Goal: Book appointment/travel/reservation

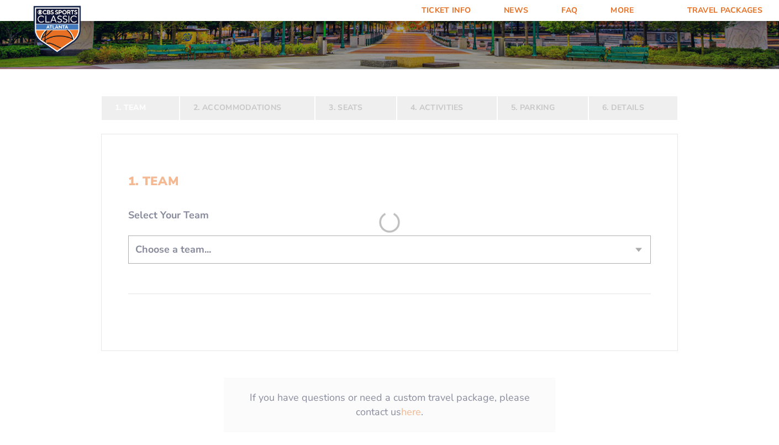
scroll to position [175, 0]
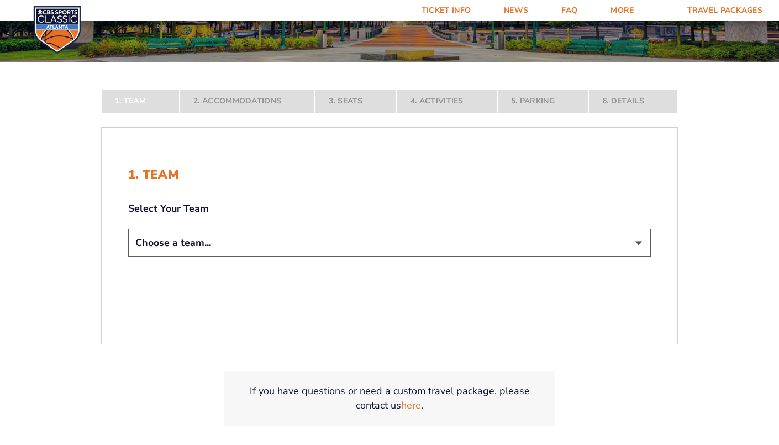
select select "12956"
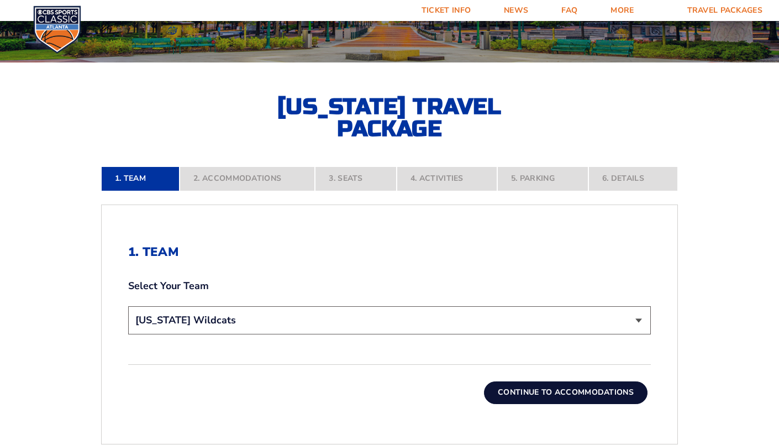
click at [543, 395] on button "Continue To Accommodations" at bounding box center [565, 392] width 163 height 22
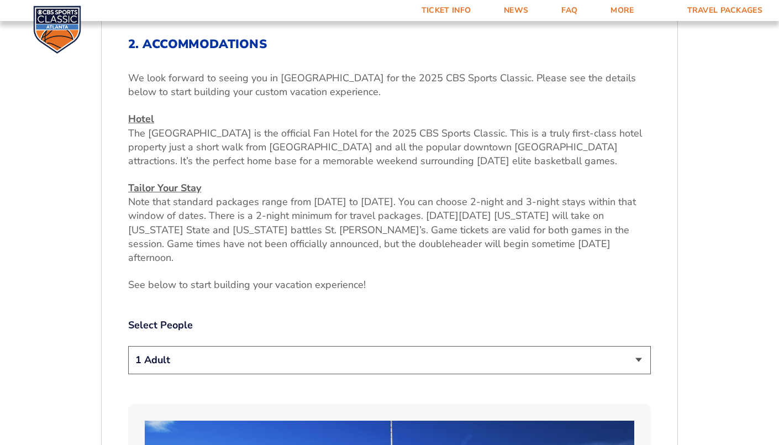
scroll to position [444, 0]
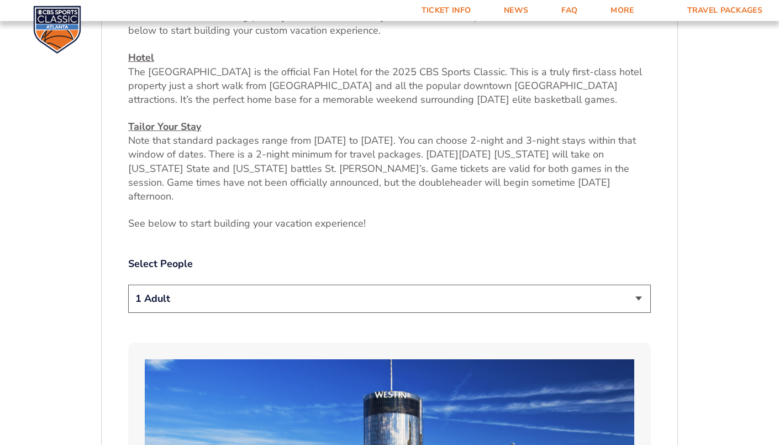
select select "2 Adults"
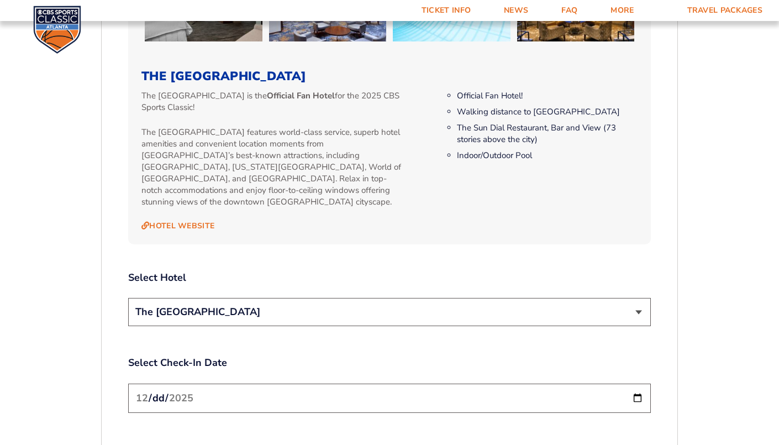
scroll to position [1151, 0]
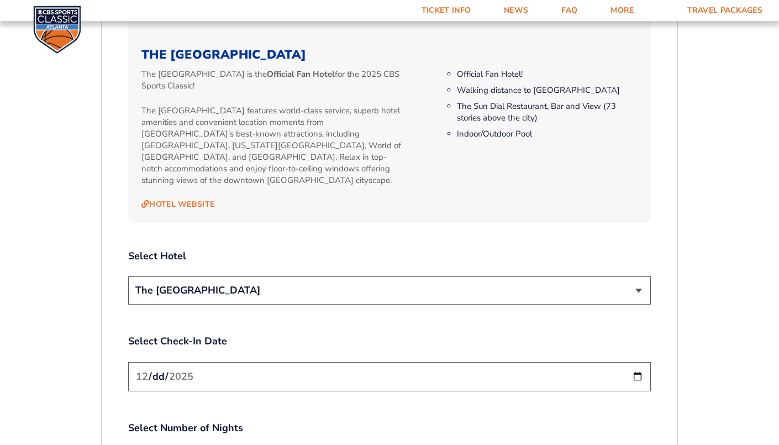
select select "12961"
click at [456, 249] on div "Select Hotel The [GEOGRAPHIC_DATA]" at bounding box center [389, 278] width 522 height 59
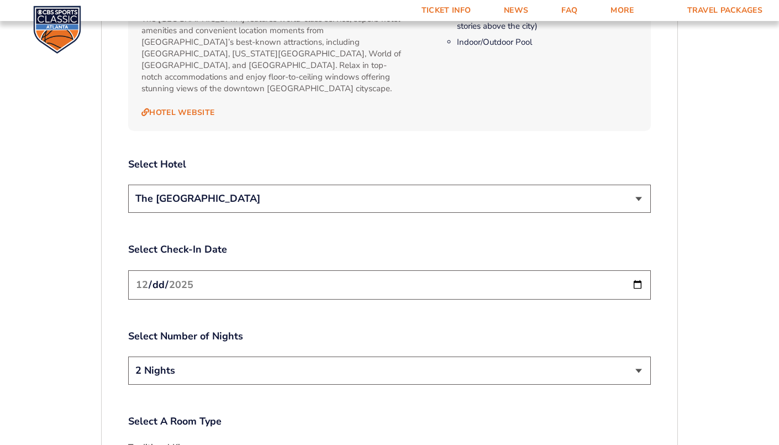
scroll to position [1248, 0]
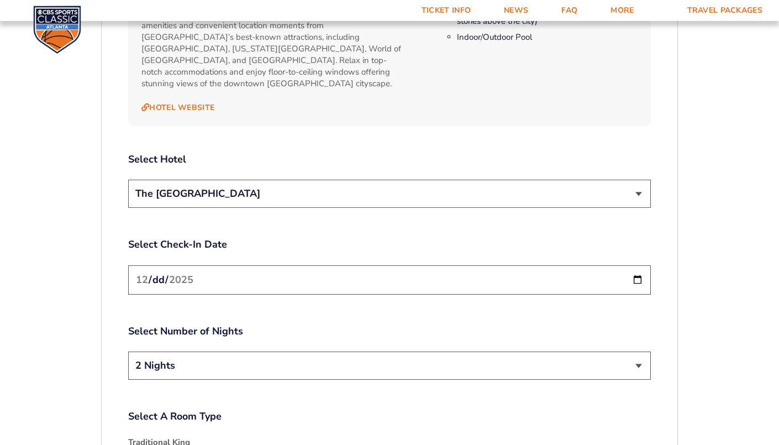
click at [179, 265] on input "[DATE]" at bounding box center [389, 279] width 522 height 29
click at [277, 324] on div "Select Number of Nights 2 Nights 3 Nights" at bounding box center [389, 353] width 522 height 59
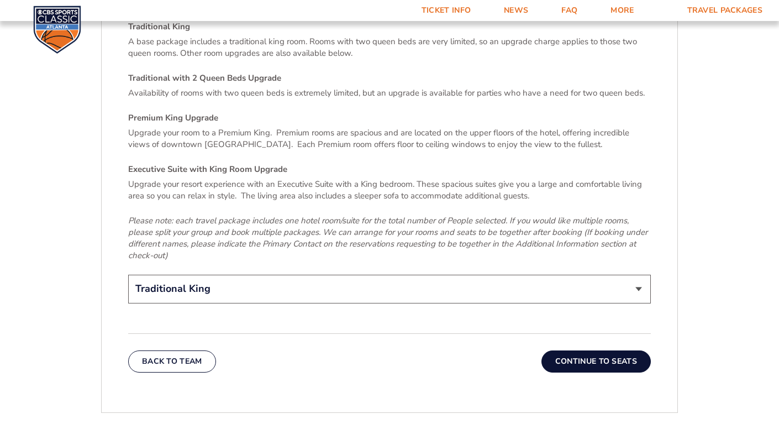
scroll to position [1673, 0]
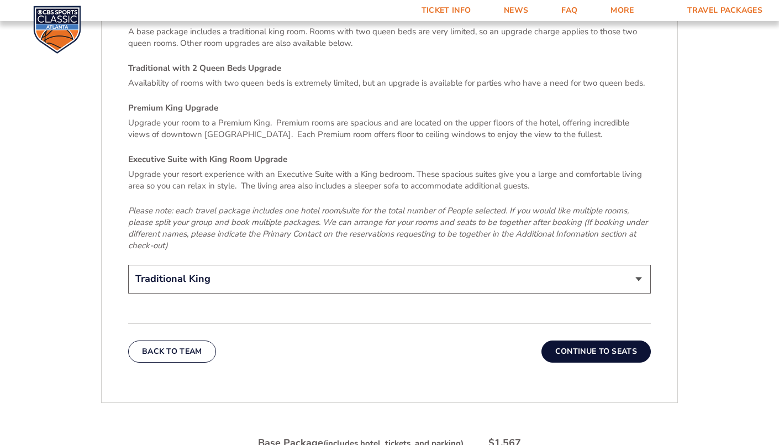
click at [616, 340] on button "Continue To Seats" at bounding box center [595, 351] width 109 height 22
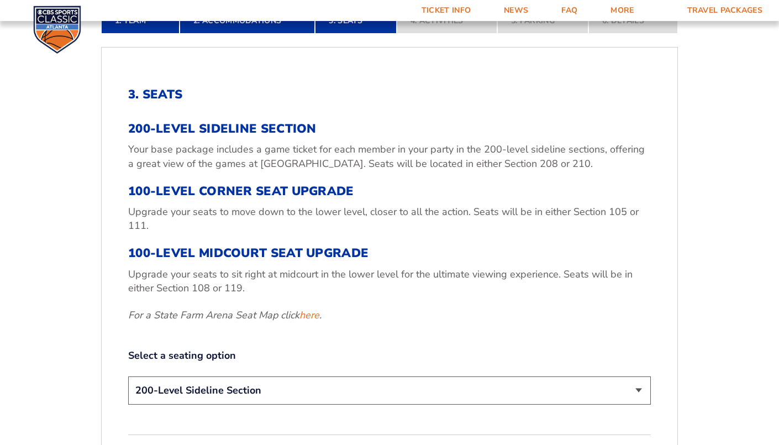
scroll to position [378, 0]
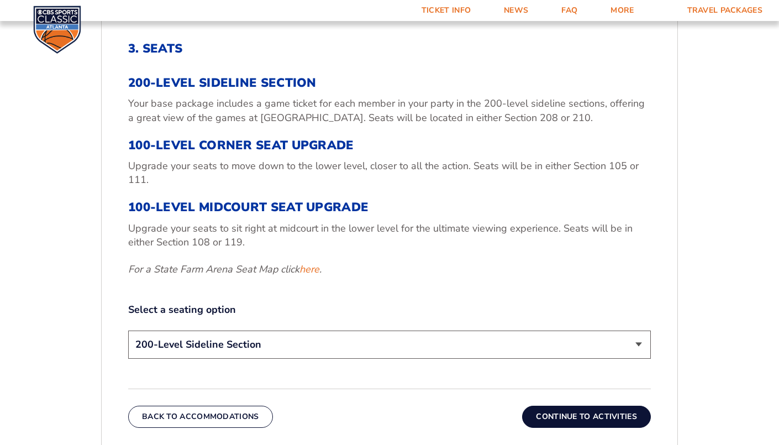
click at [605, 413] on button "Continue To Activities" at bounding box center [586, 416] width 129 height 22
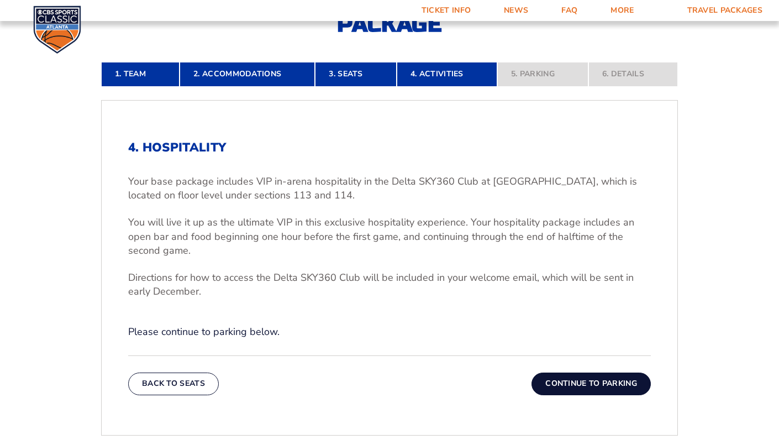
scroll to position [299, 0]
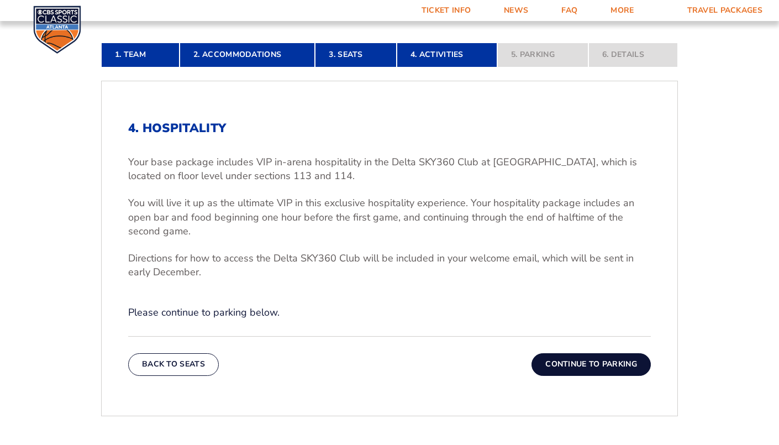
click at [628, 374] on button "Continue To Parking" at bounding box center [590, 364] width 119 height 22
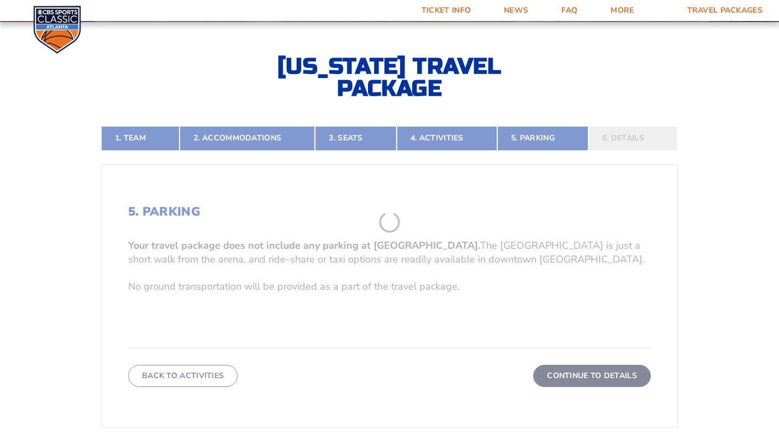
scroll to position [210, 0]
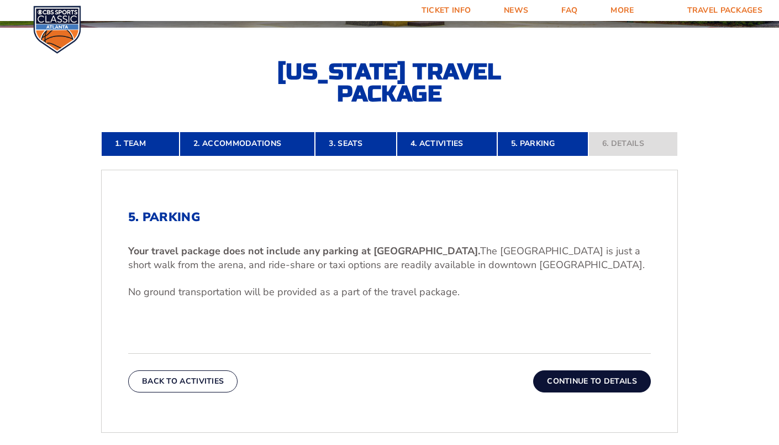
click at [572, 381] on button "Continue To Details" at bounding box center [592, 381] width 118 height 22
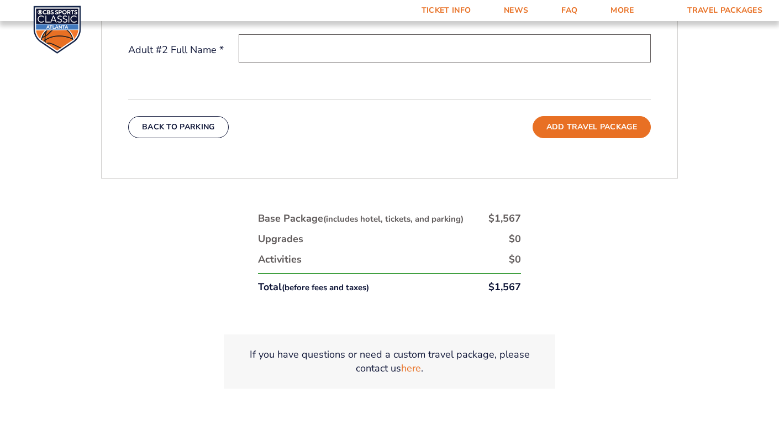
scroll to position [552, 0]
